Goal: Task Accomplishment & Management: Manage account settings

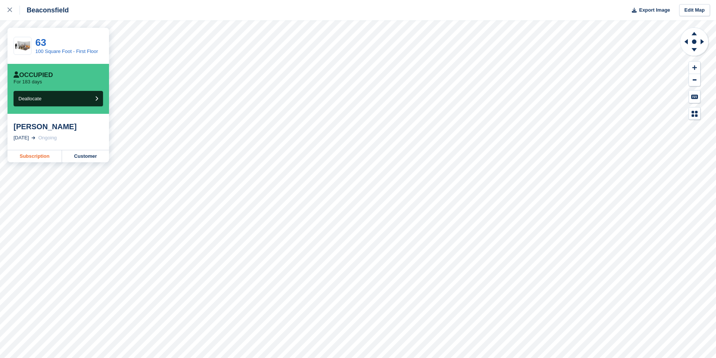
click at [38, 158] on link "Subscription" at bounding box center [35, 156] width 54 height 12
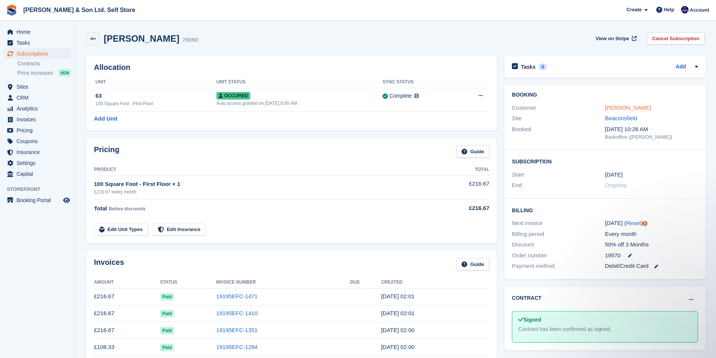
click at [626, 106] on link "Bella Dodd" at bounding box center [628, 107] width 46 height 6
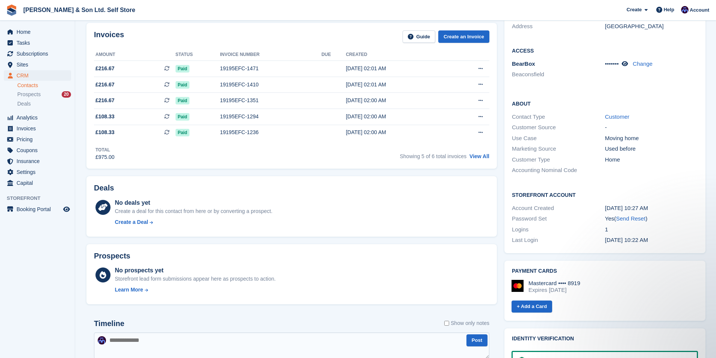
scroll to position [38, 0]
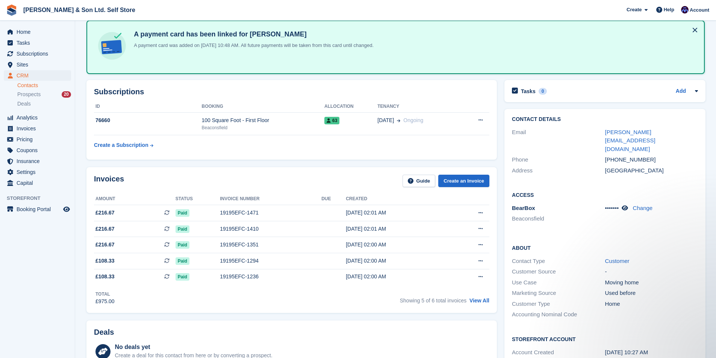
drag, startPoint x: 597, startPoint y: 151, endPoint x: 612, endPoint y: 152, distance: 15.8
click at [599, 166] on div "Address" at bounding box center [558, 170] width 93 height 9
click at [615, 166] on div "United Kingdom" at bounding box center [651, 170] width 93 height 9
click at [555, 165] on div "Address United Kingdom" at bounding box center [605, 170] width 186 height 11
